Goal: Register for event/course

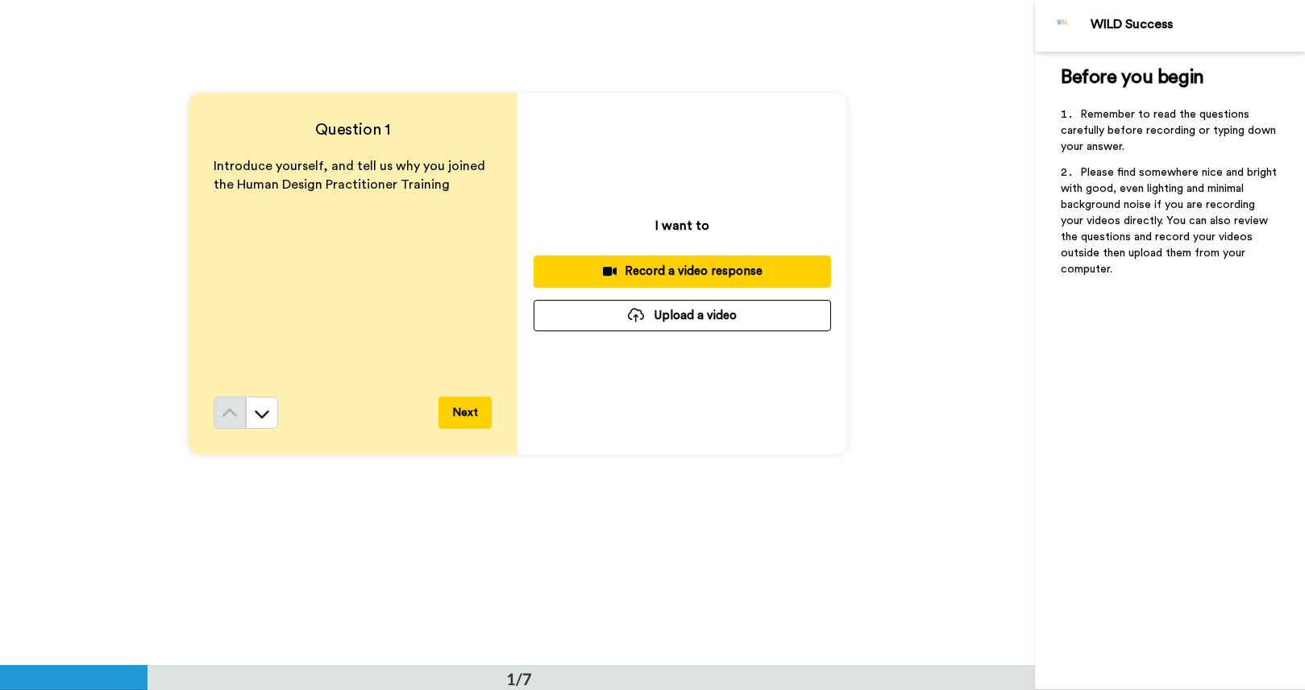
scroll to position [56, 0]
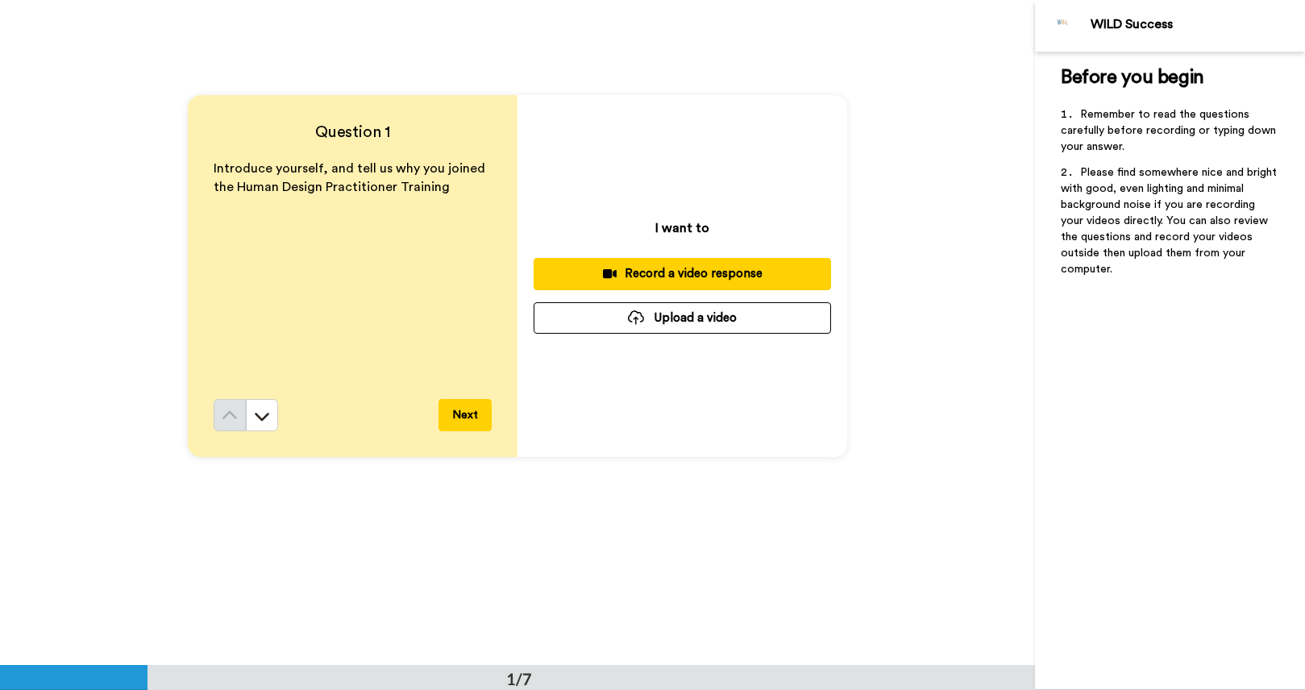
click at [465, 418] on button "Next" at bounding box center [465, 415] width 53 height 32
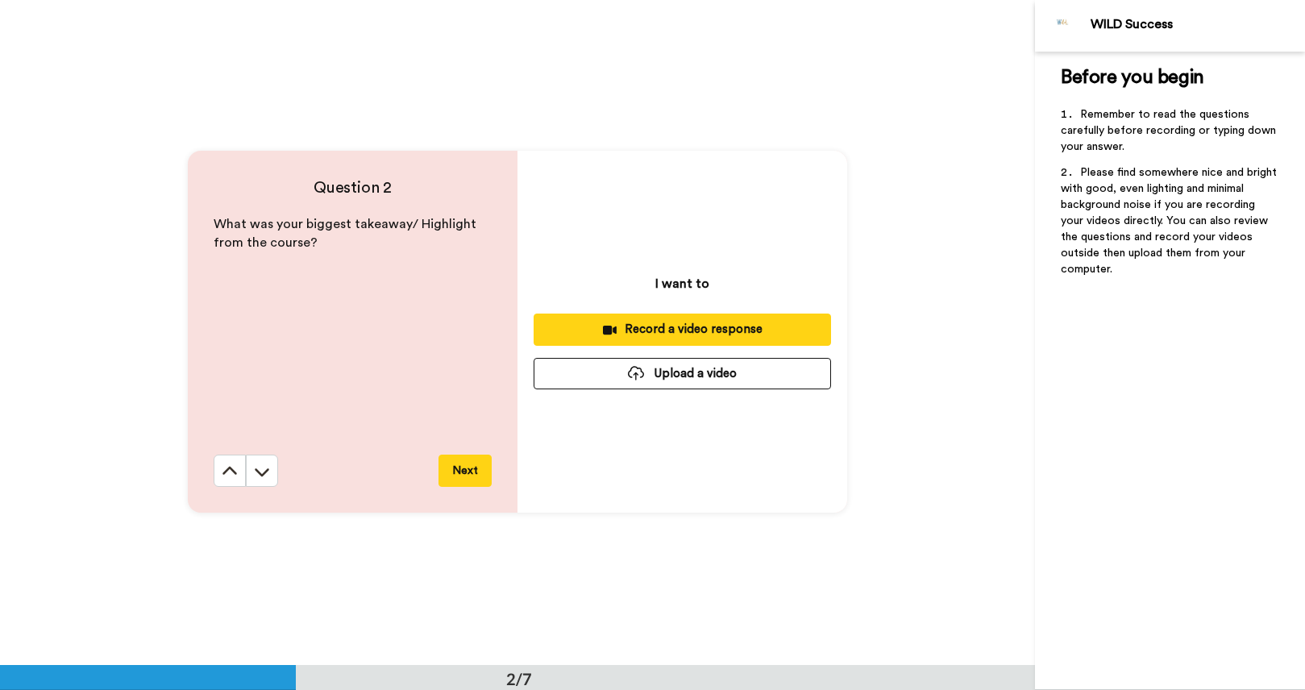
scroll to position [666, 0]
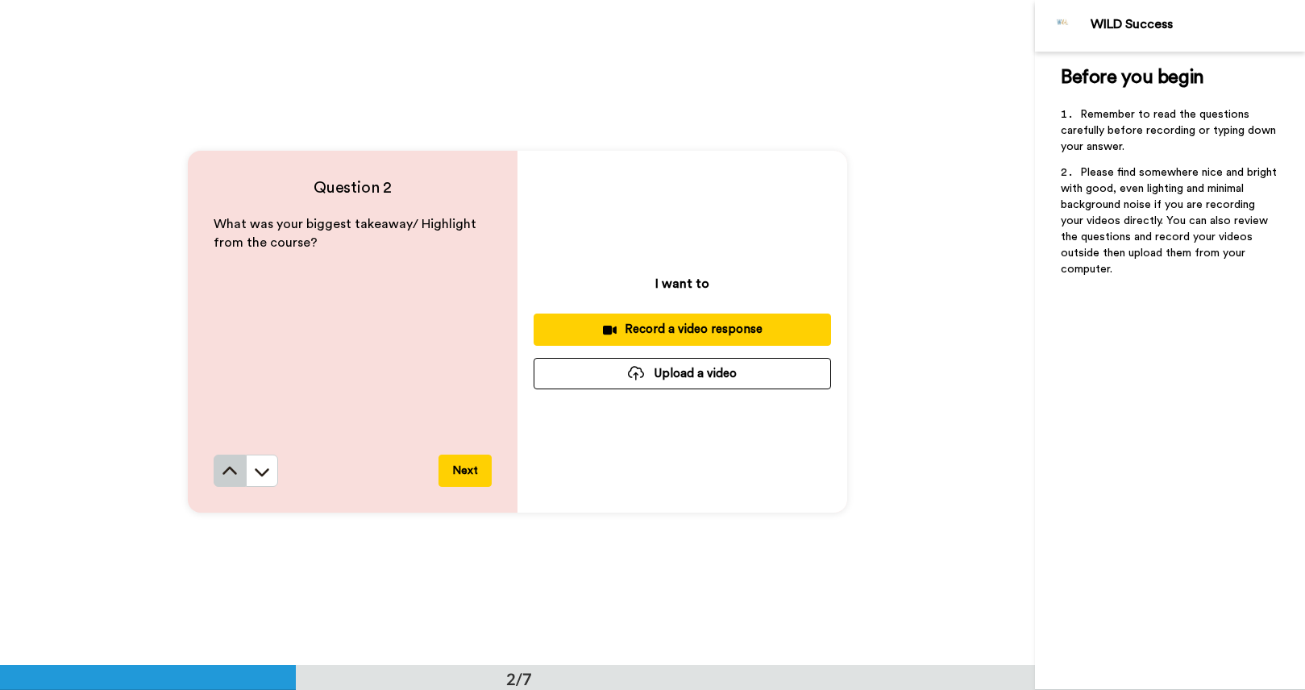
click at [229, 472] on icon at bounding box center [230, 472] width 16 height 16
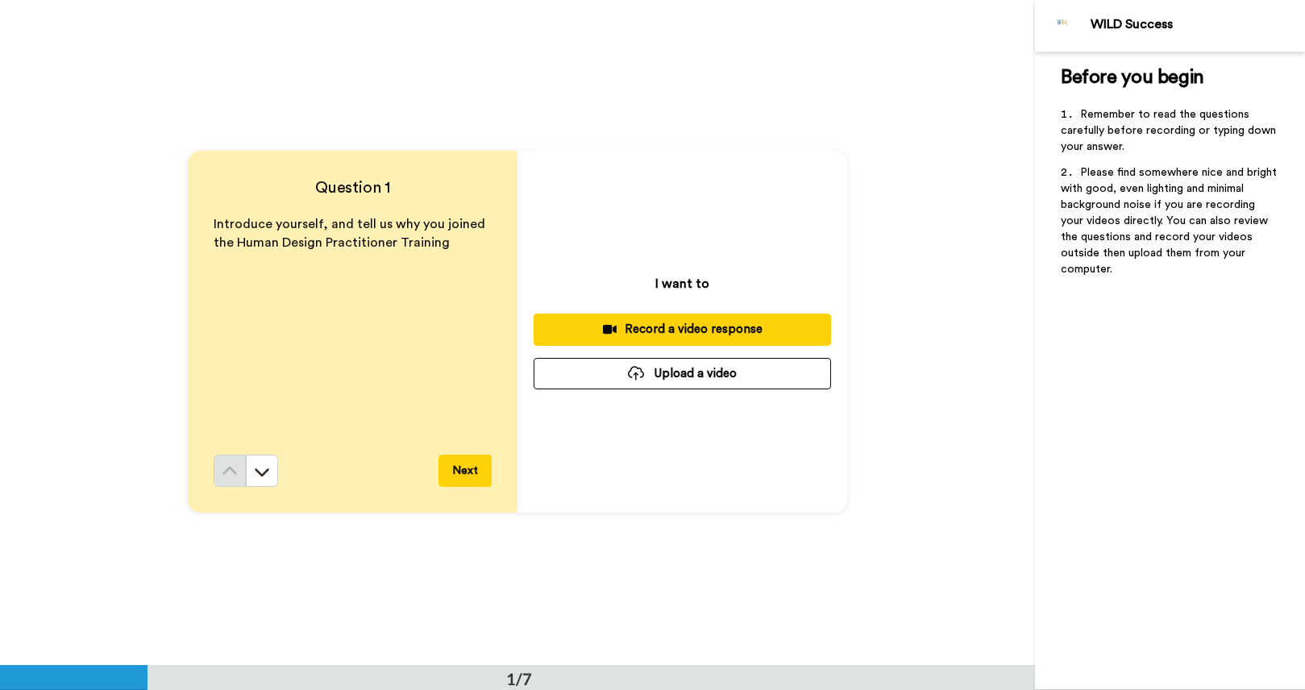
scroll to position [0, 0]
click at [463, 468] on button "Next" at bounding box center [465, 472] width 53 height 32
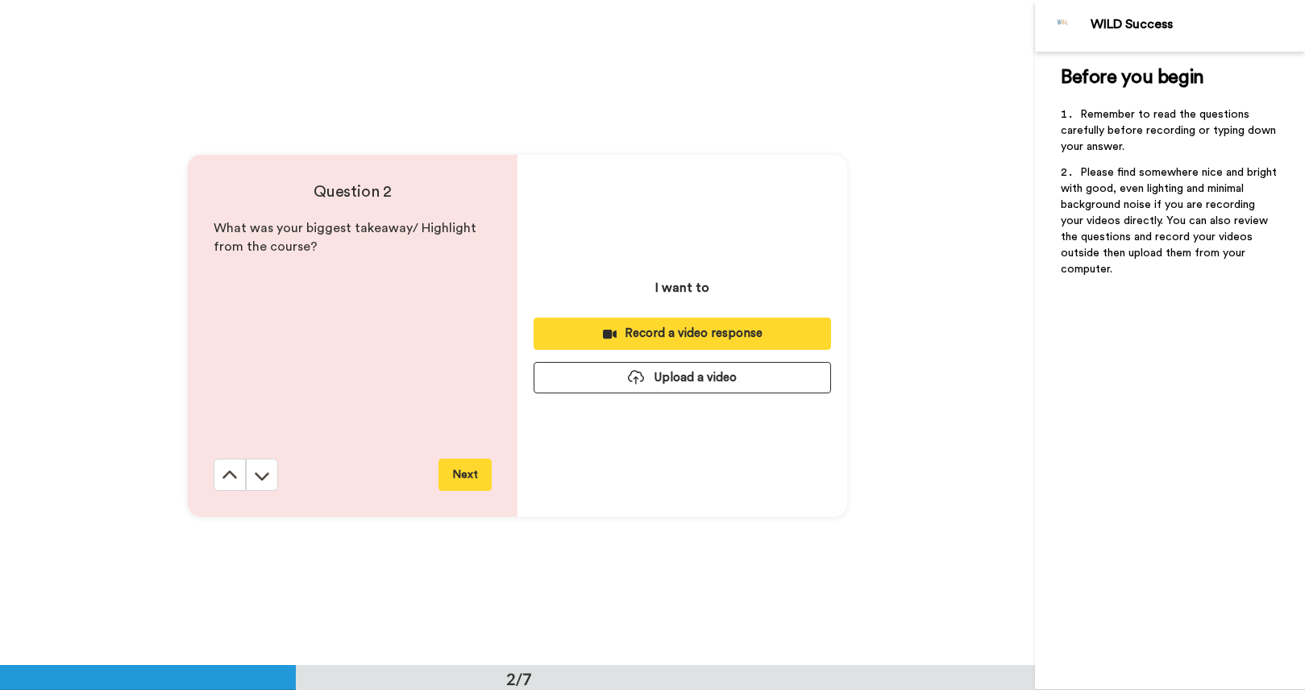
scroll to position [666, 0]
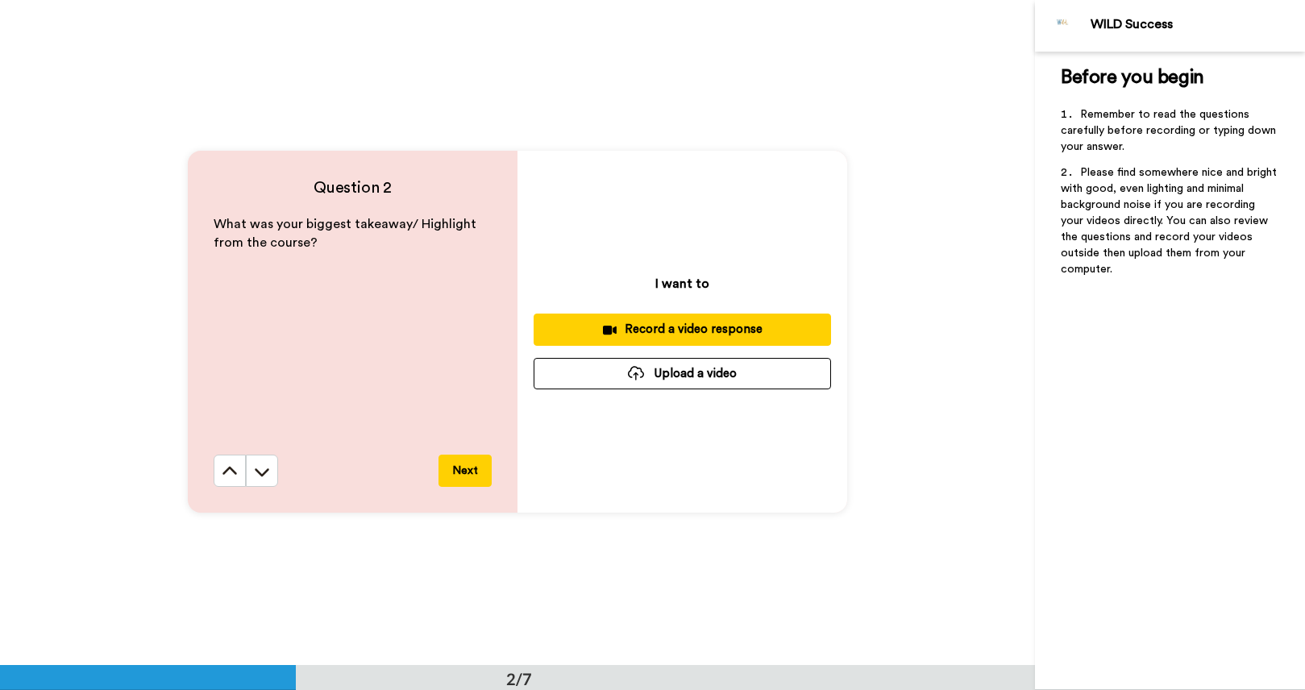
click at [463, 468] on button "Next" at bounding box center [465, 471] width 53 height 32
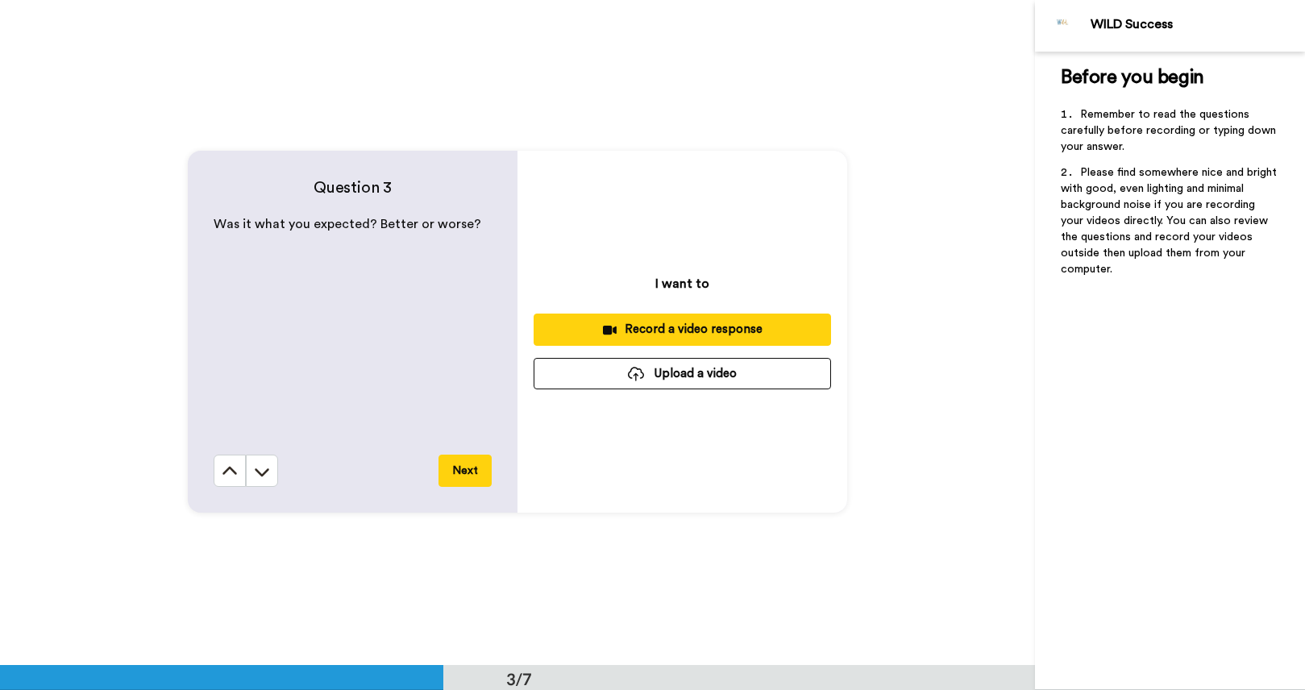
scroll to position [1331, 0]
click at [463, 468] on button "Next" at bounding box center [465, 471] width 53 height 32
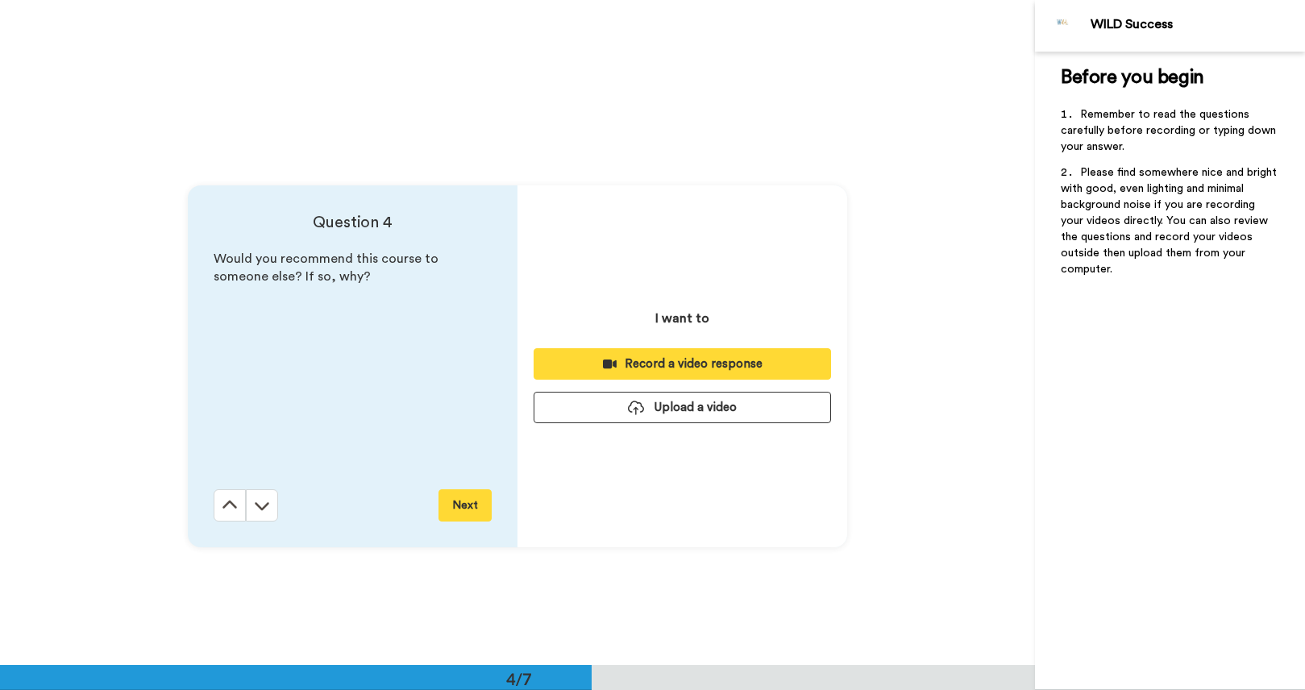
scroll to position [1996, 0]
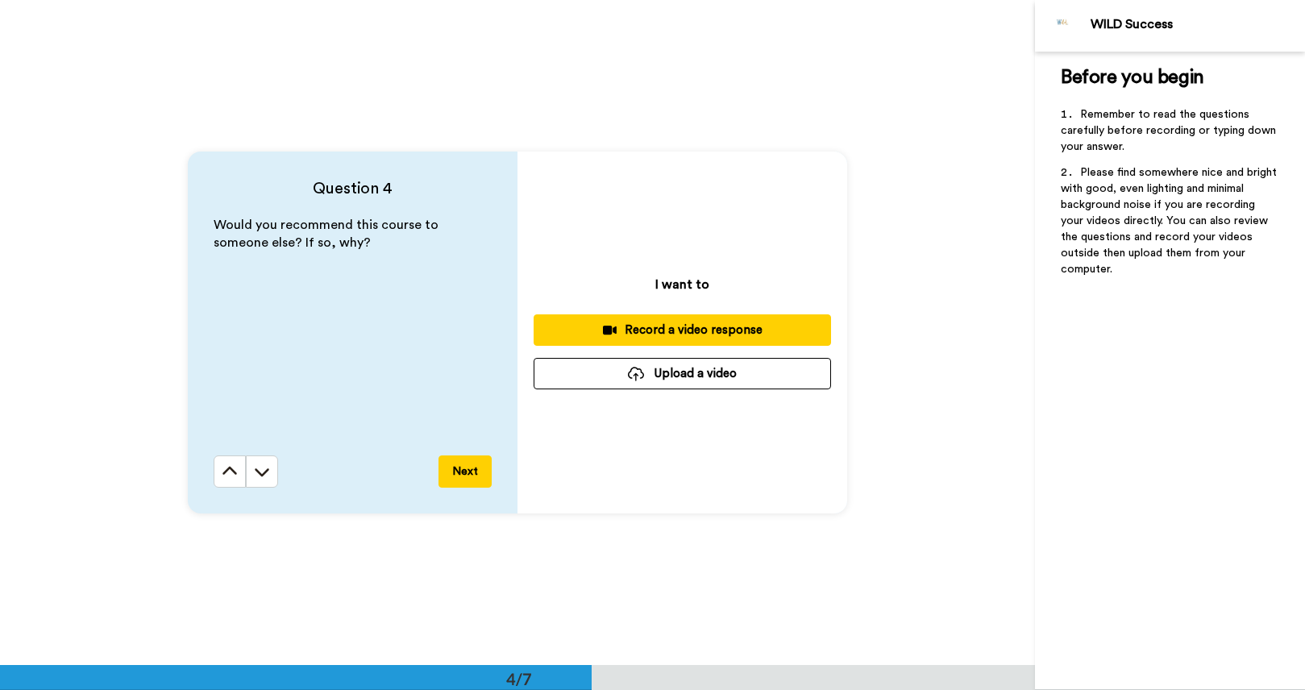
click at [463, 468] on button "Next" at bounding box center [465, 472] width 53 height 32
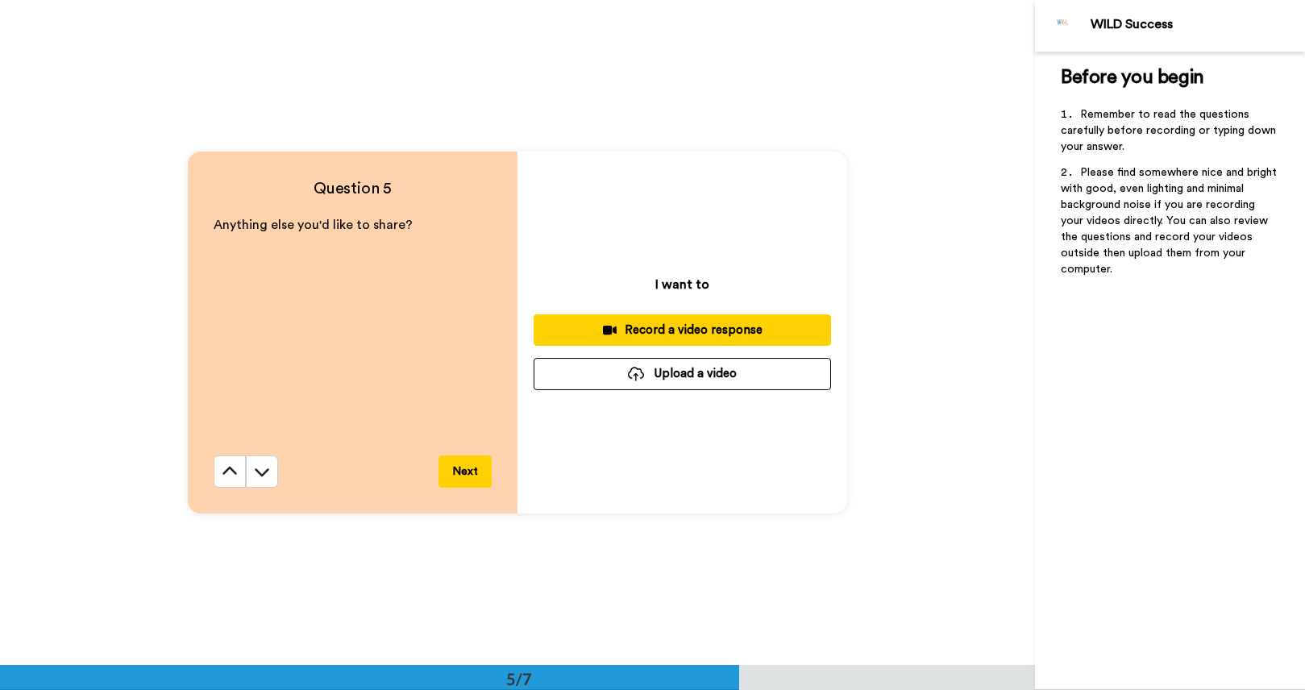
click at [463, 468] on button "Next" at bounding box center [465, 472] width 53 height 32
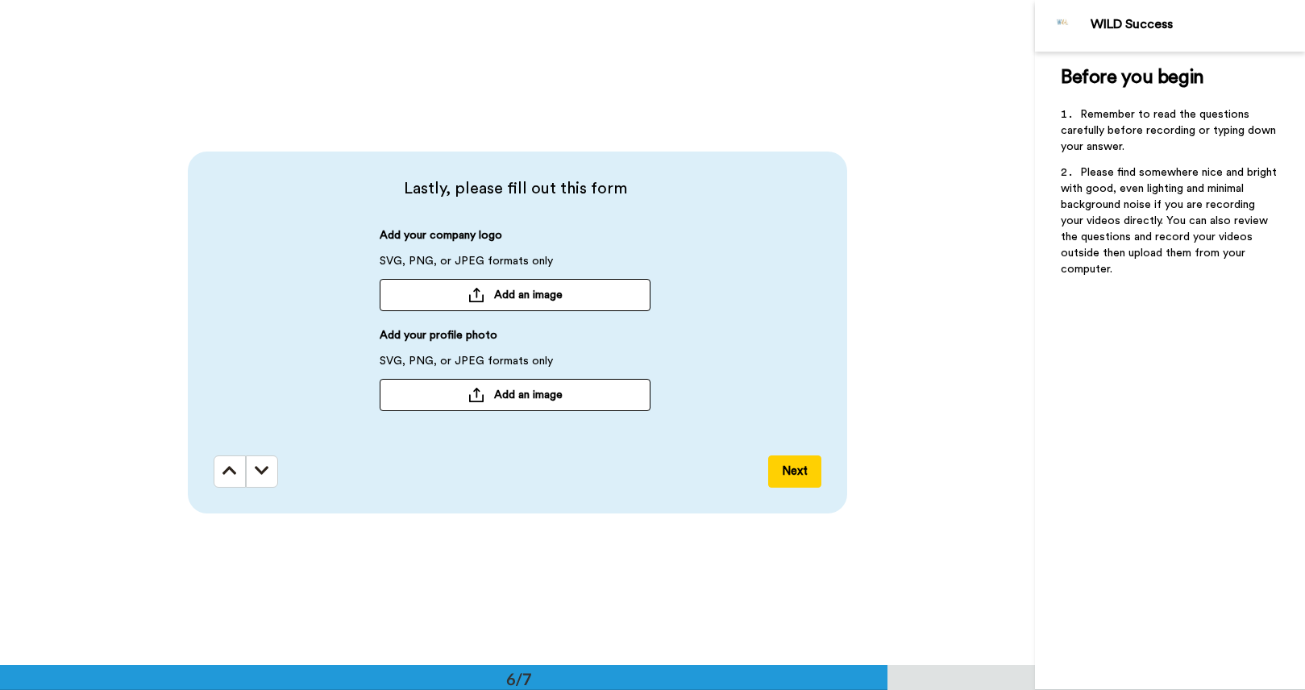
click at [780, 472] on button "Next" at bounding box center [794, 472] width 53 height 32
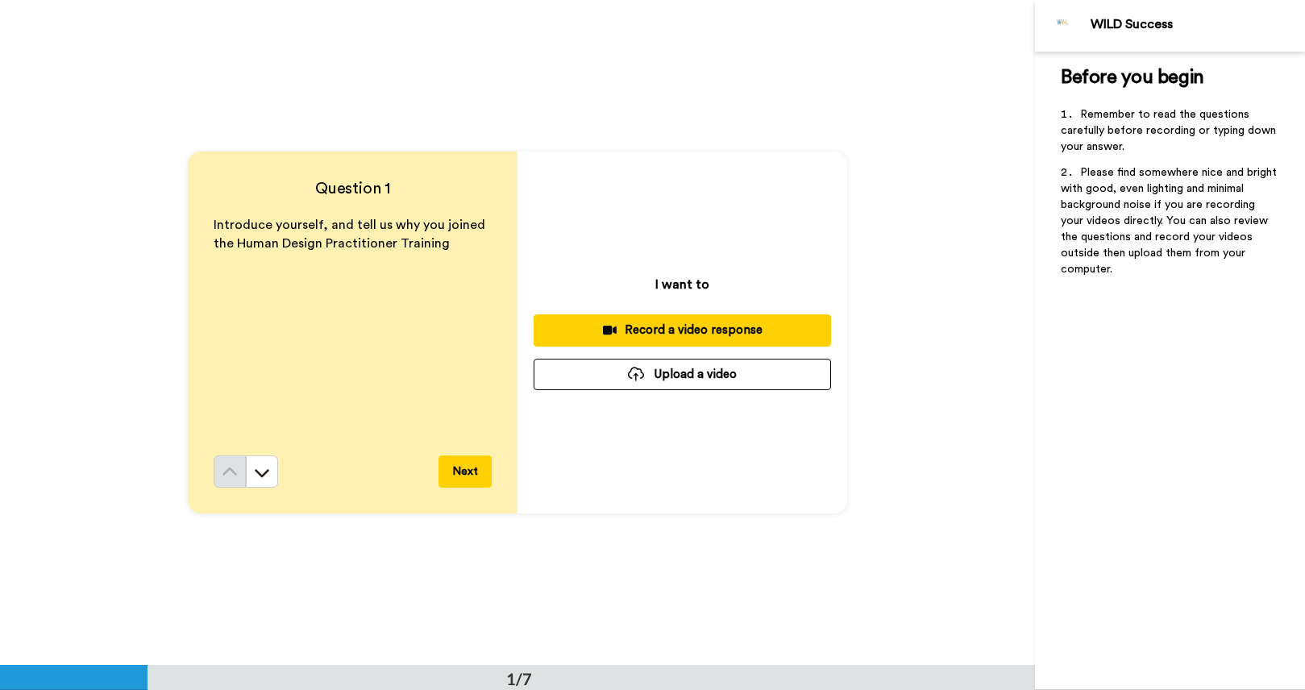
scroll to position [0, 0]
click at [730, 339] on button "Record a video response" at bounding box center [683, 329] width 298 height 31
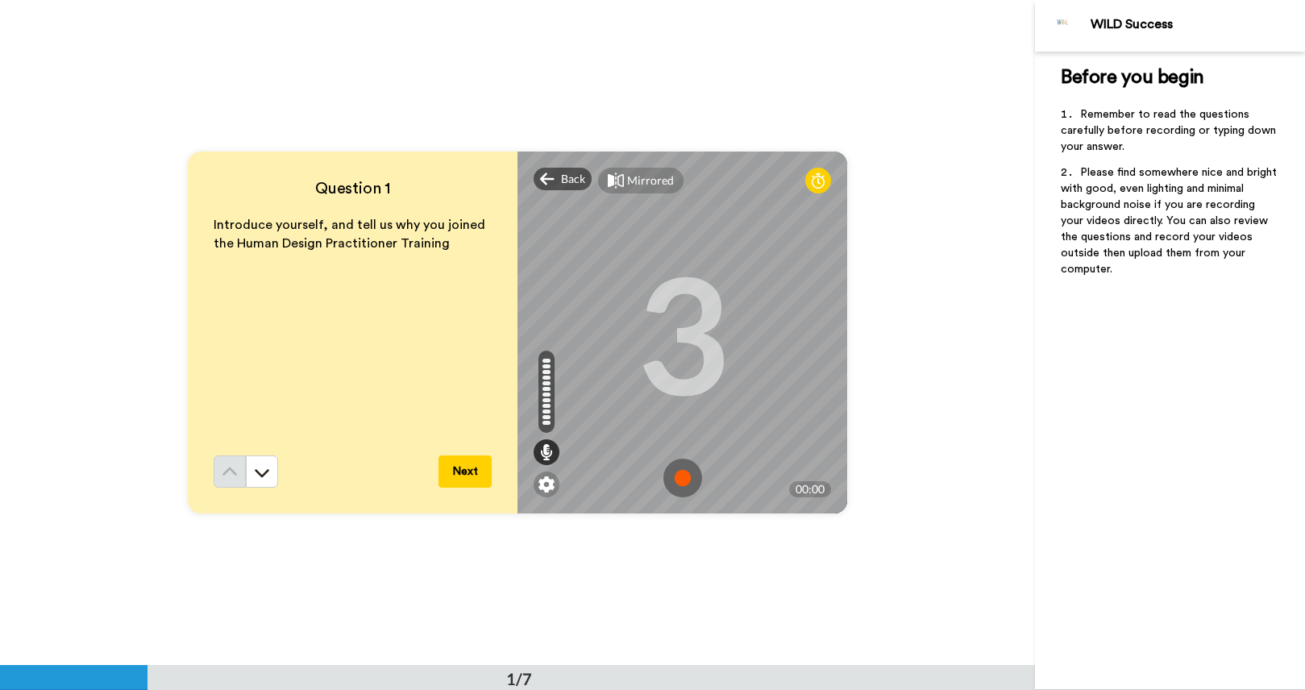
click at [683, 481] on img at bounding box center [683, 478] width 39 height 39
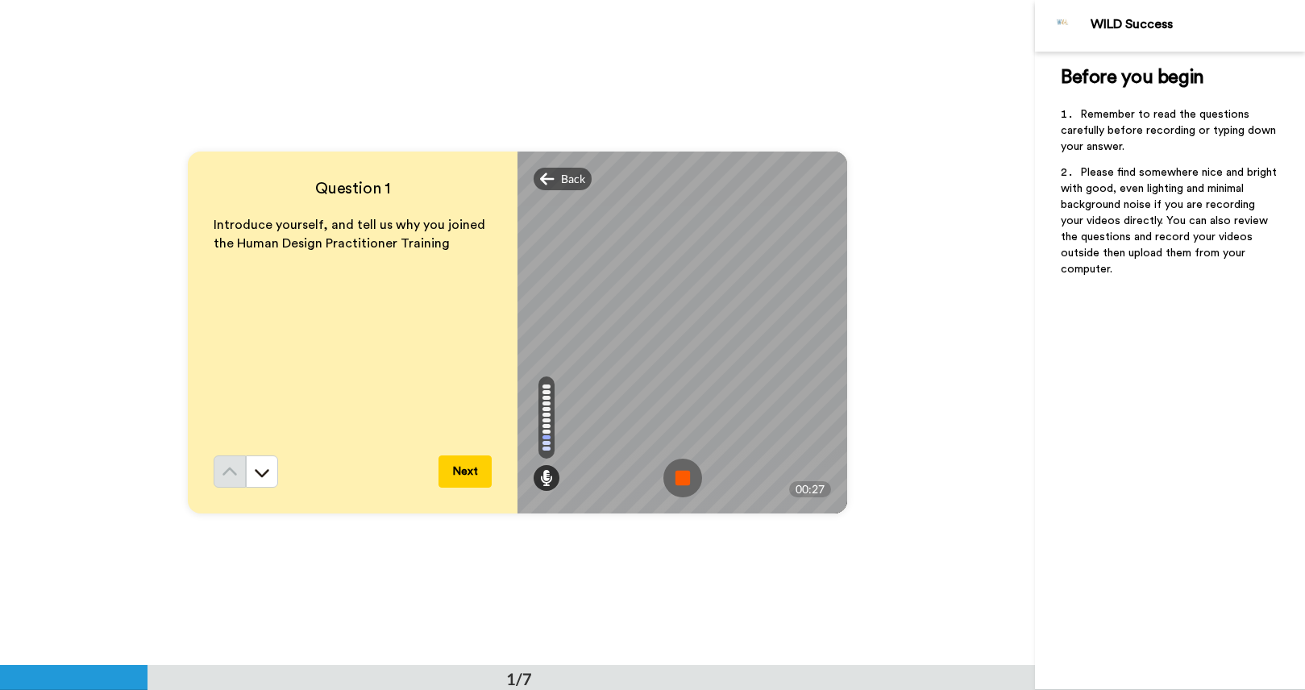
click at [683, 481] on img at bounding box center [683, 478] width 39 height 39
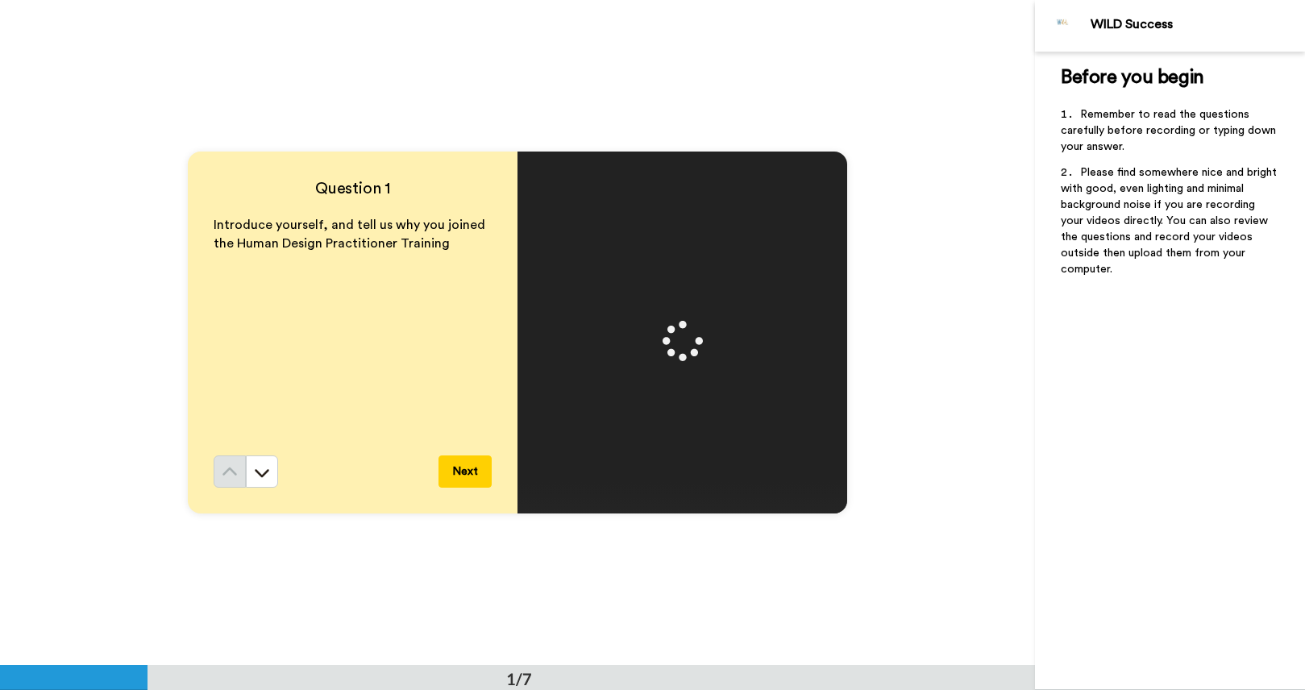
click at [722, 373] on video at bounding box center [683, 333] width 726 height 363
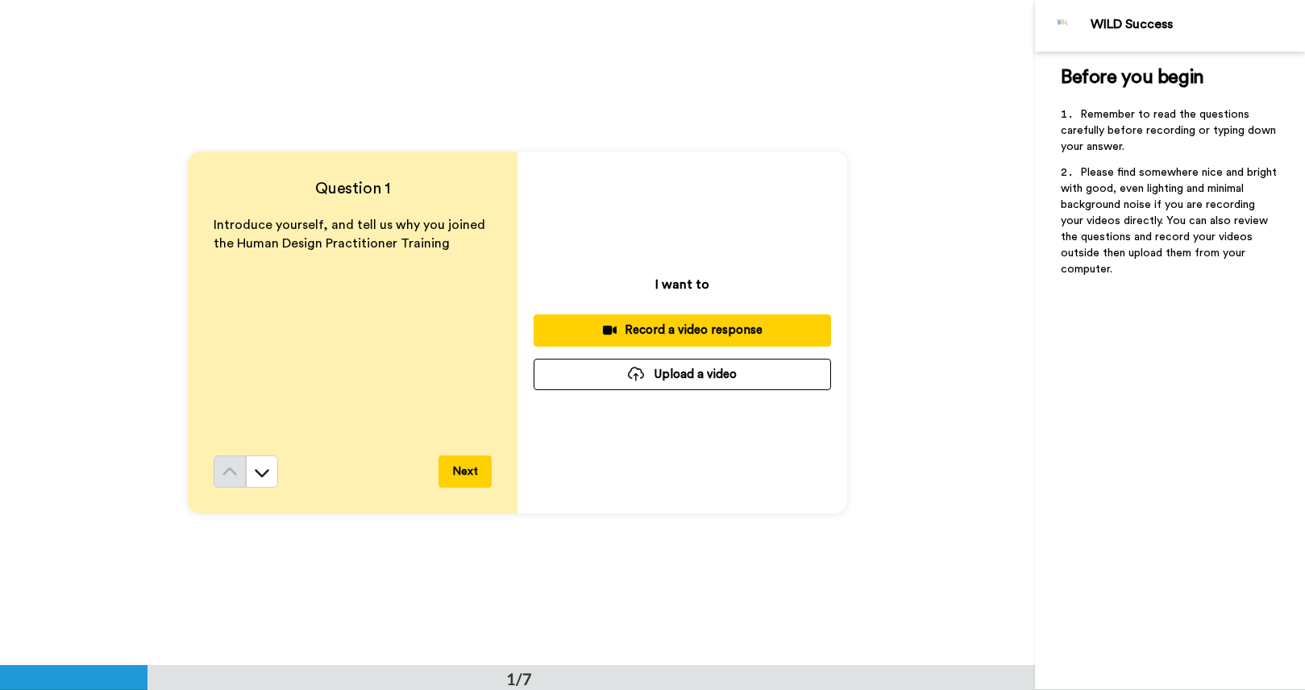
click at [452, 472] on button "Next" at bounding box center [465, 472] width 53 height 32
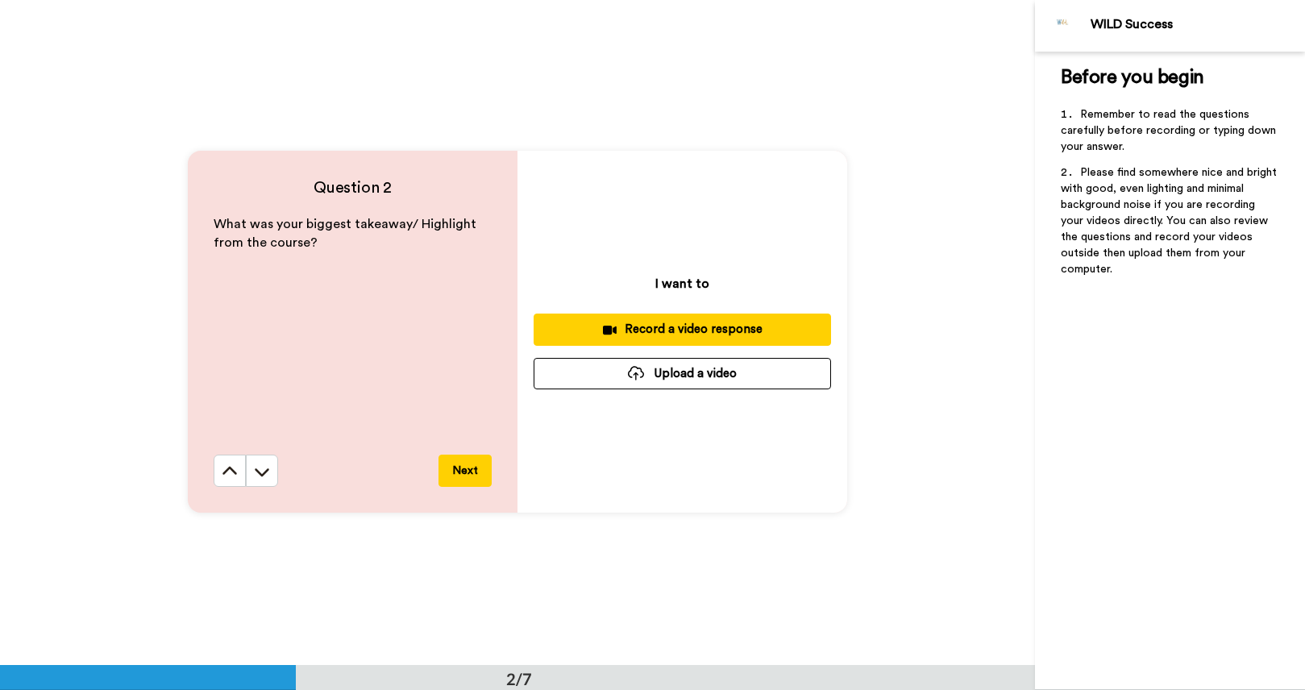
click at [453, 474] on button "Next" at bounding box center [465, 471] width 53 height 32
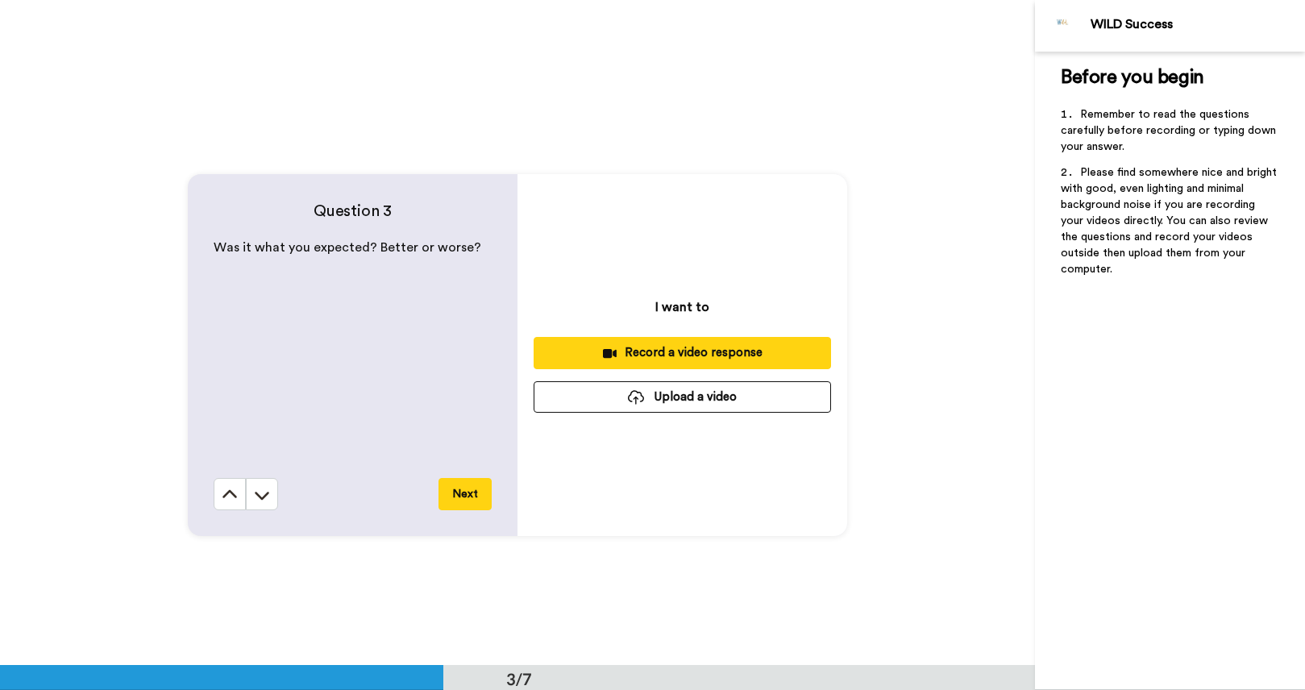
scroll to position [1331, 0]
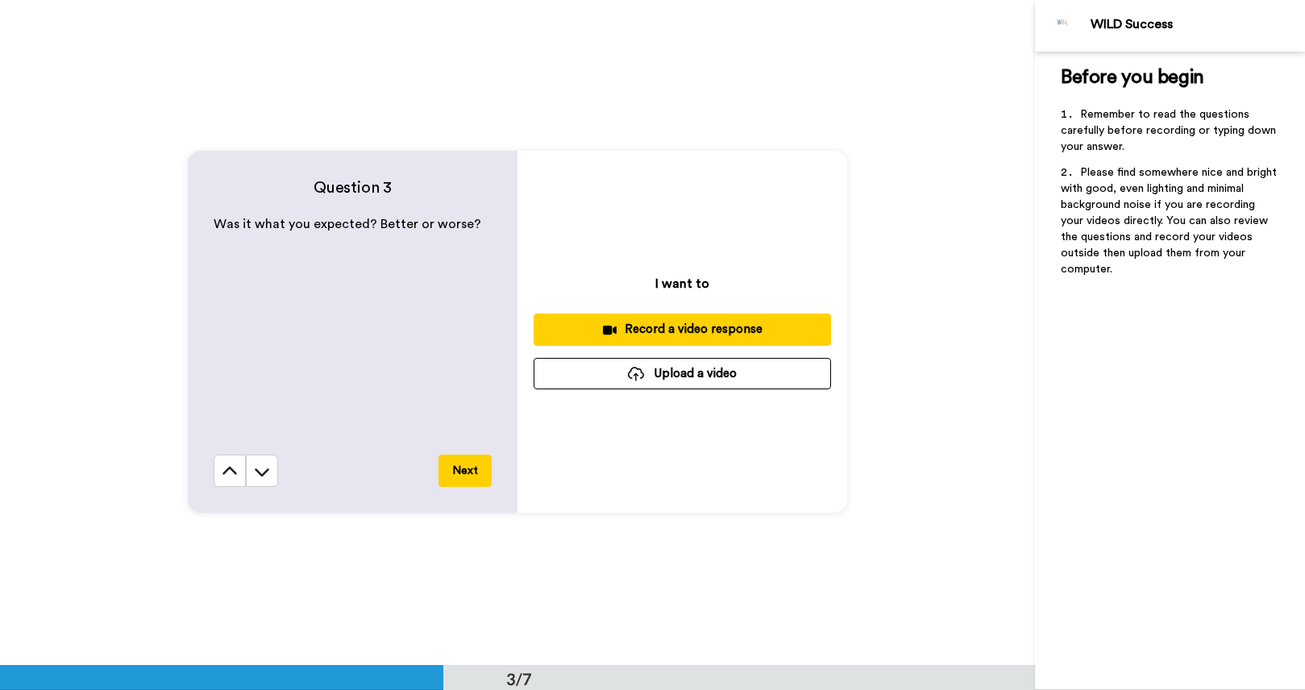
click at [453, 474] on button "Next" at bounding box center [465, 471] width 53 height 32
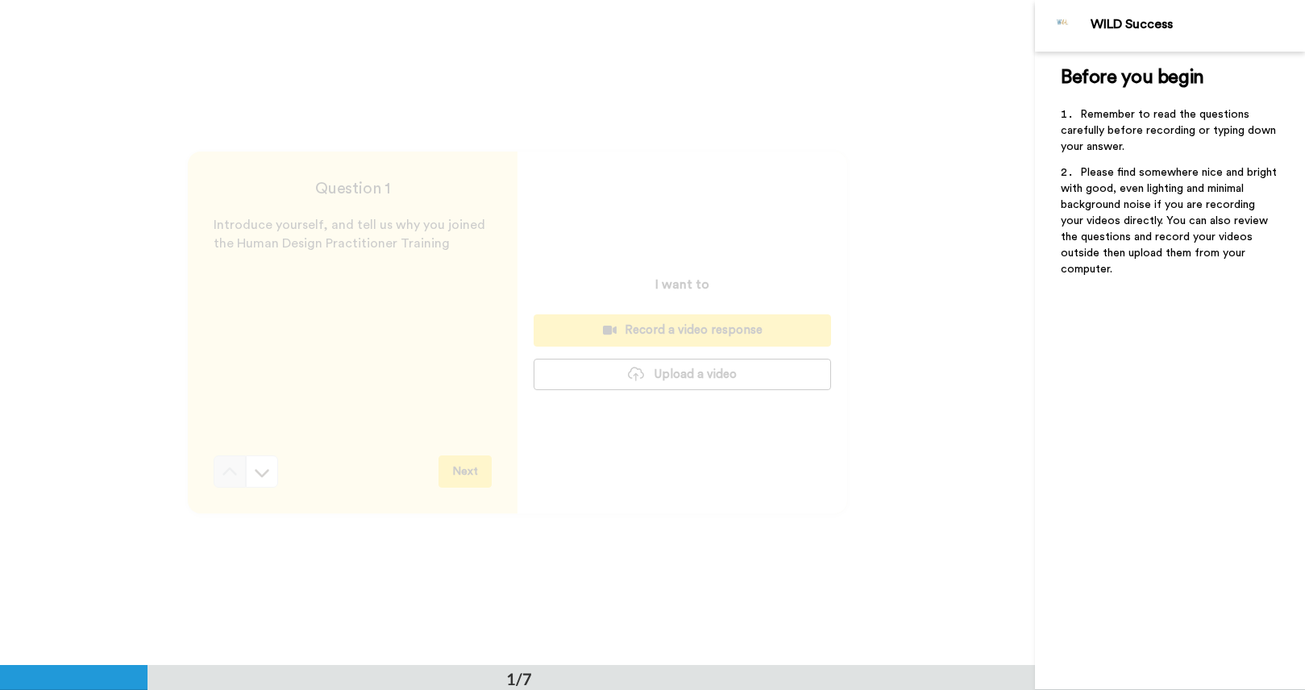
scroll to position [0, 0]
